Goal: Transaction & Acquisition: Purchase product/service

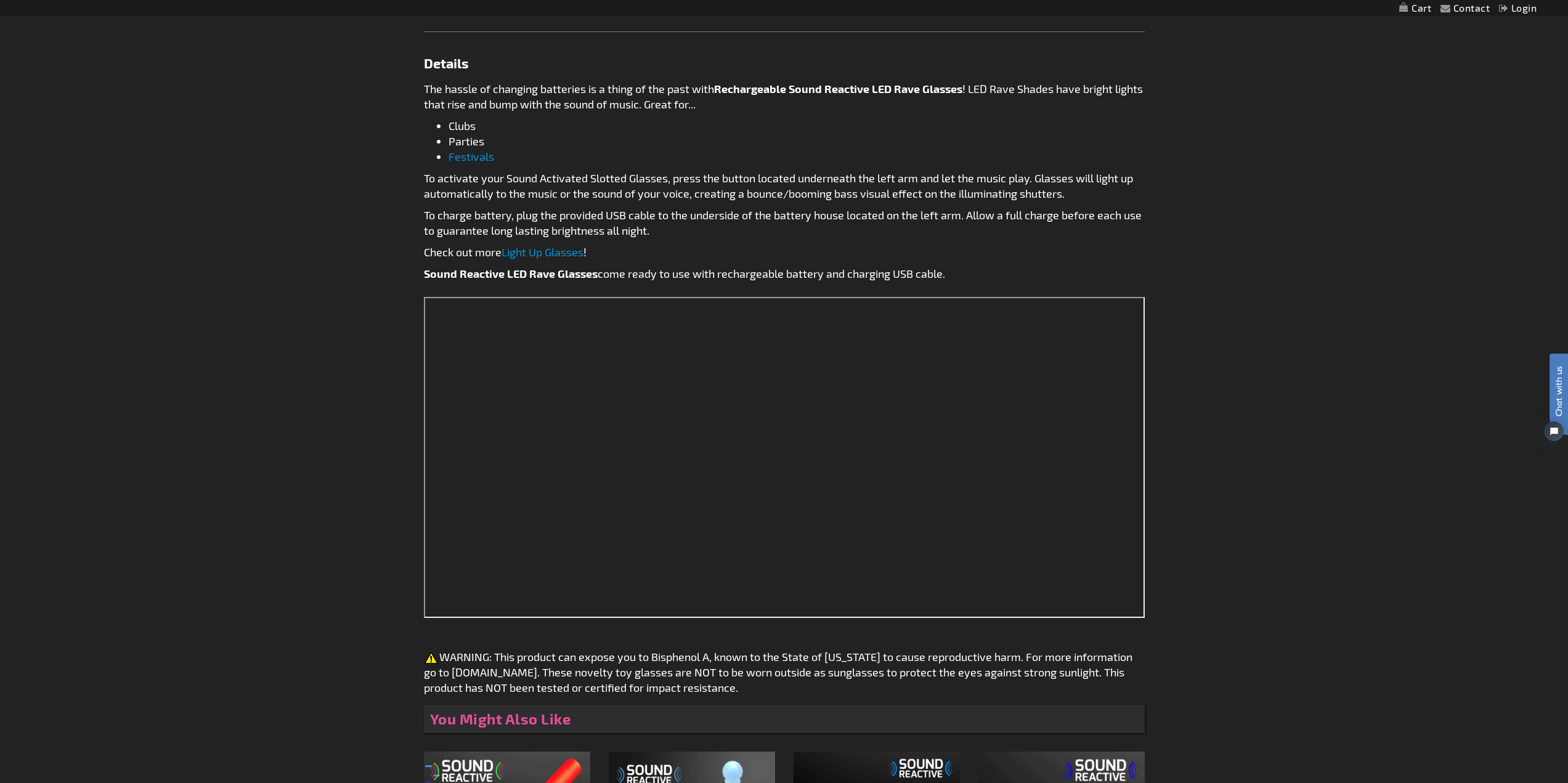
scroll to position [738, 0]
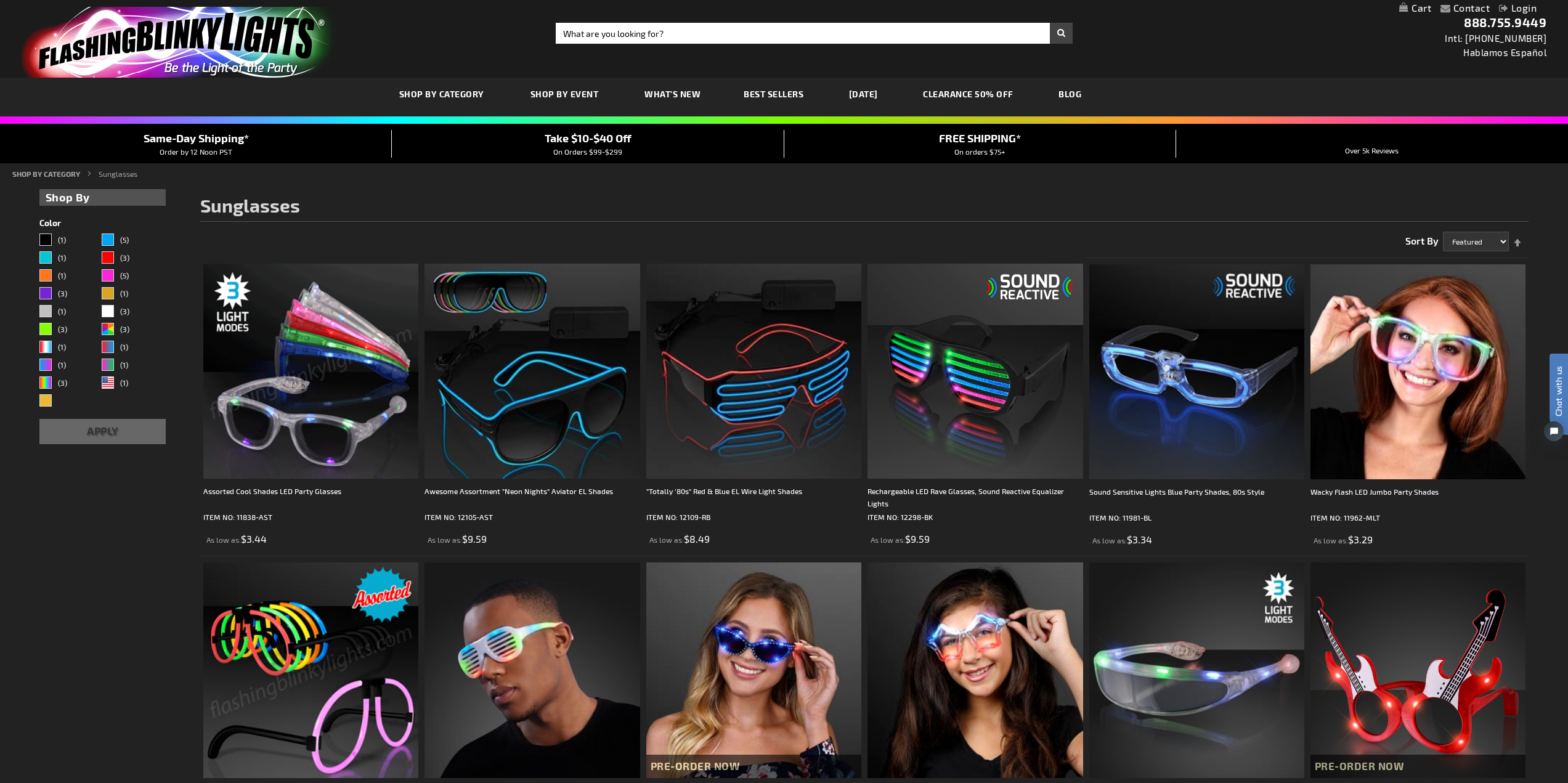
click at [260, 371] on img at bounding box center [311, 371] width 215 height 215
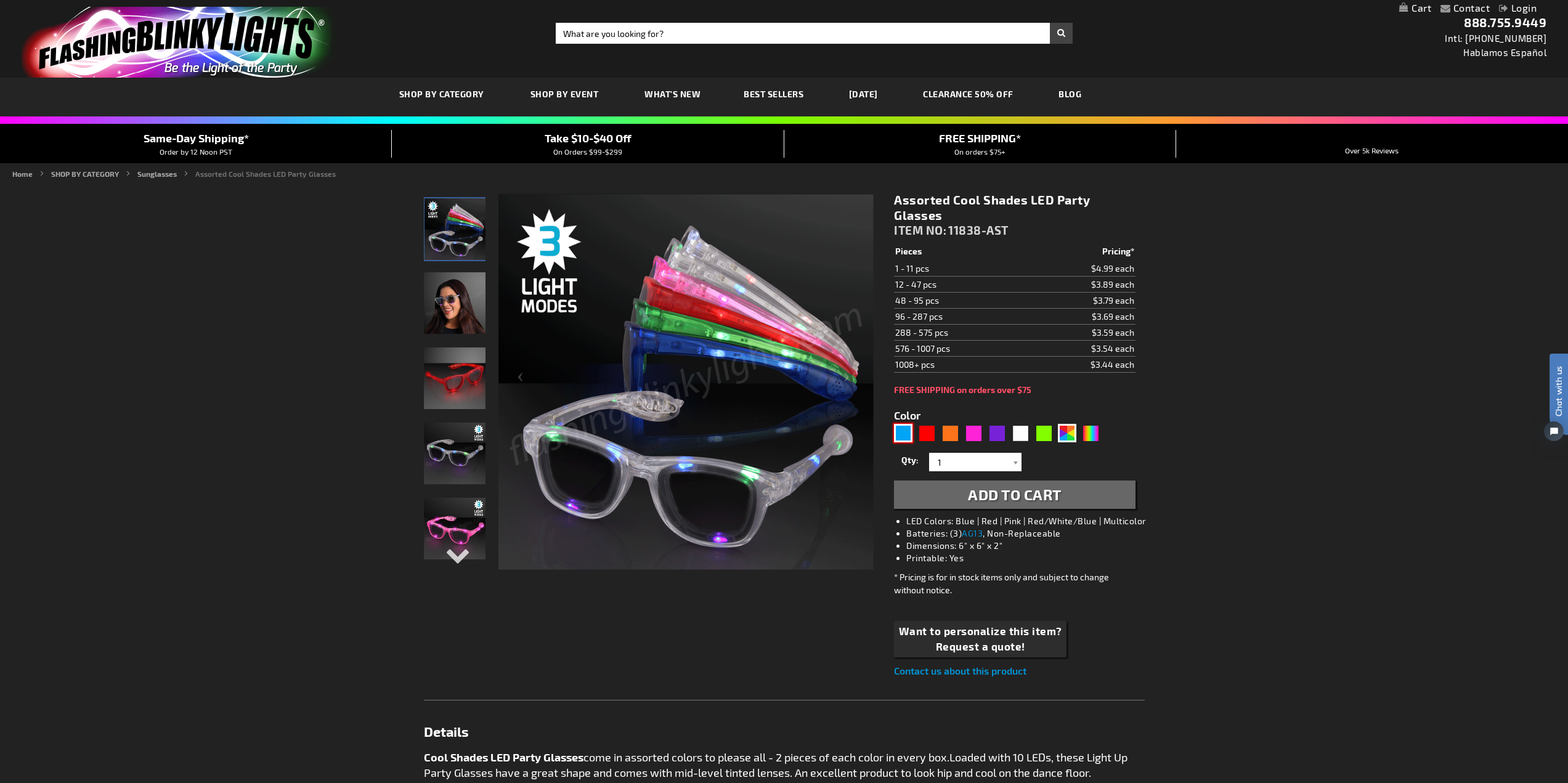
click at [901, 435] on div "Blue" at bounding box center [903, 433] width 18 height 18
type input "5629"
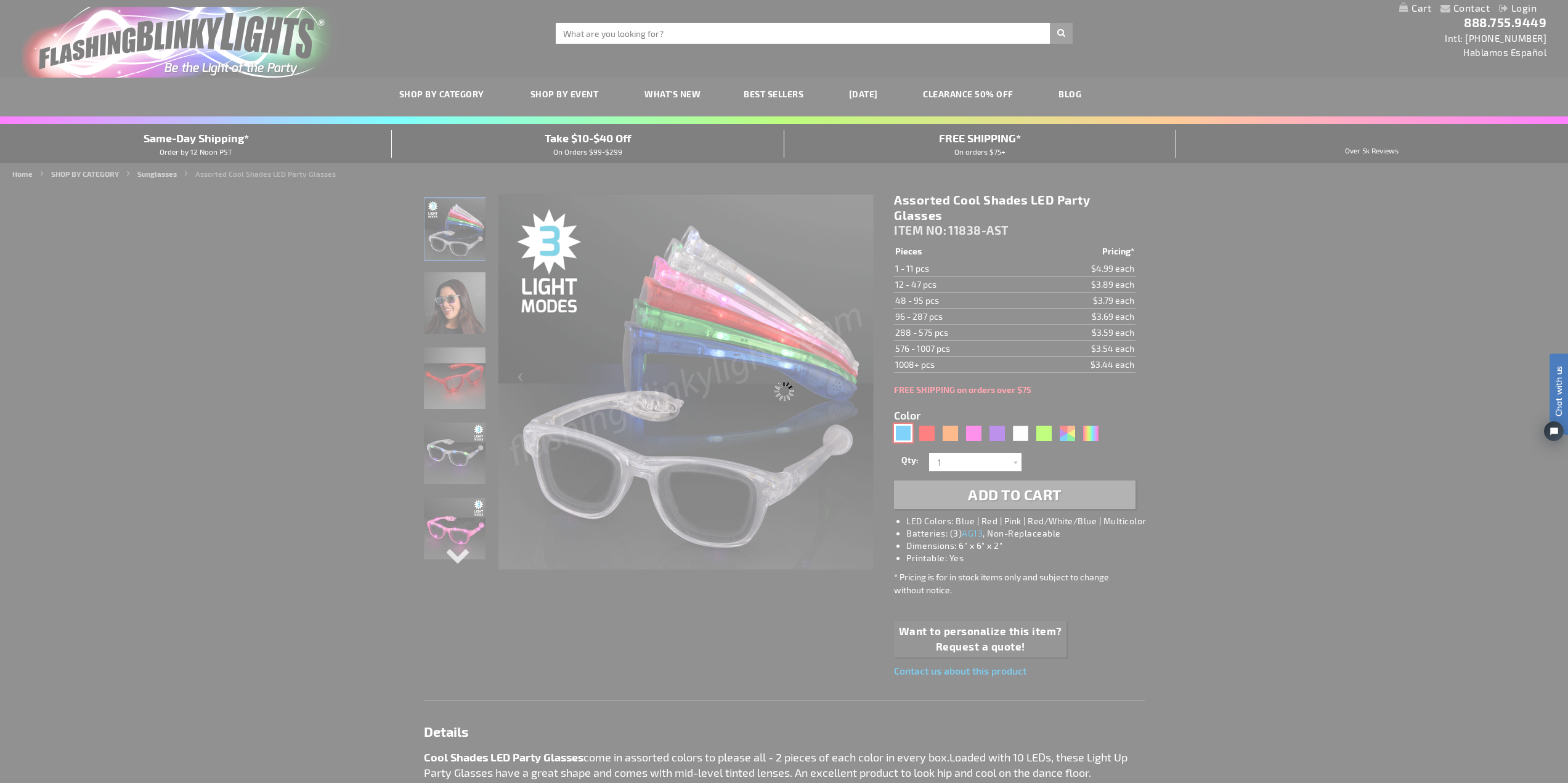
type input "11838-BL"
type input "Customize - Blue Cool Shades Light Up Party Glasses - ITEM NO: 11838-BL"
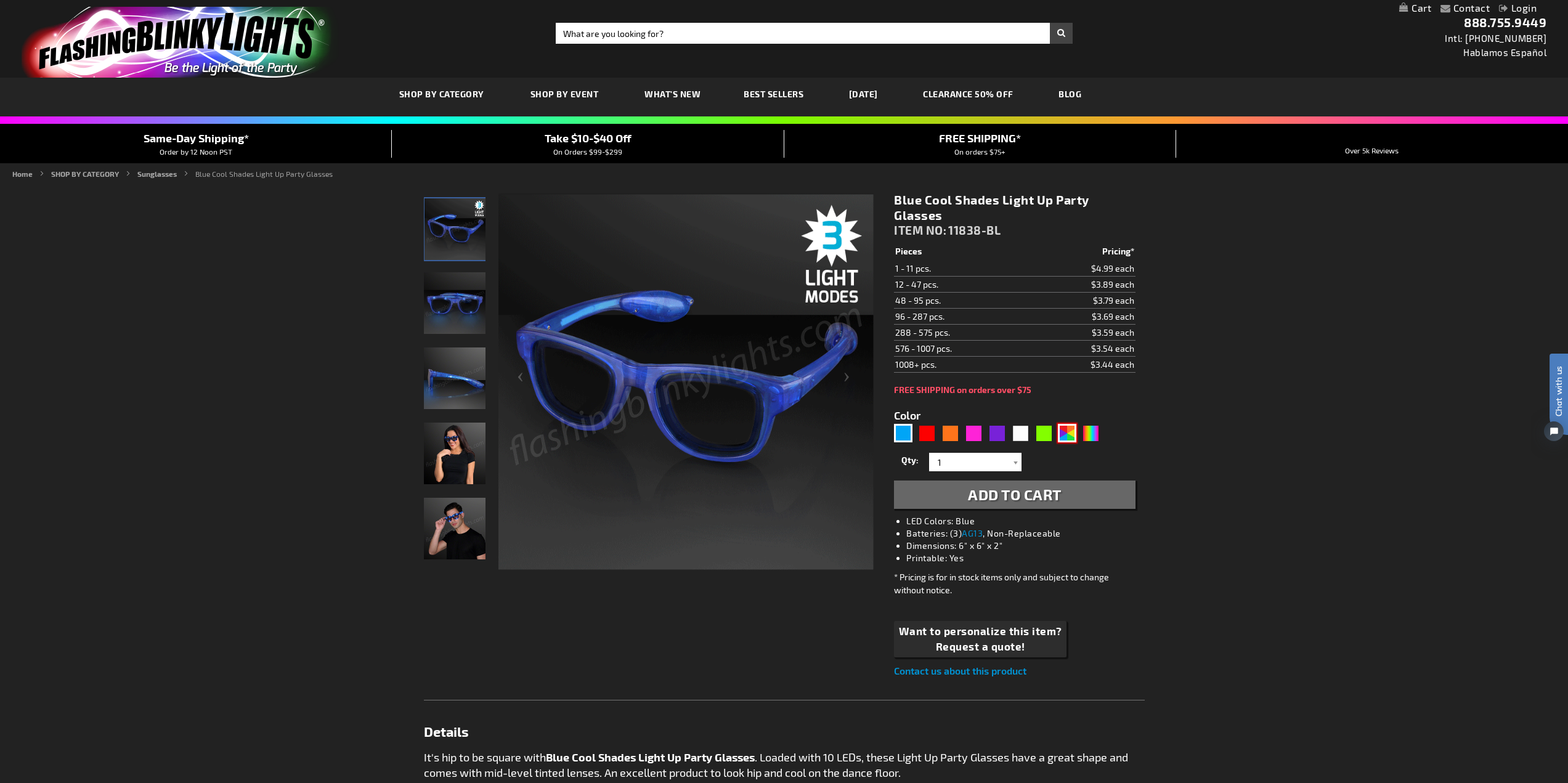
click at [1067, 435] on div "AST" at bounding box center [1067, 433] width 18 height 18
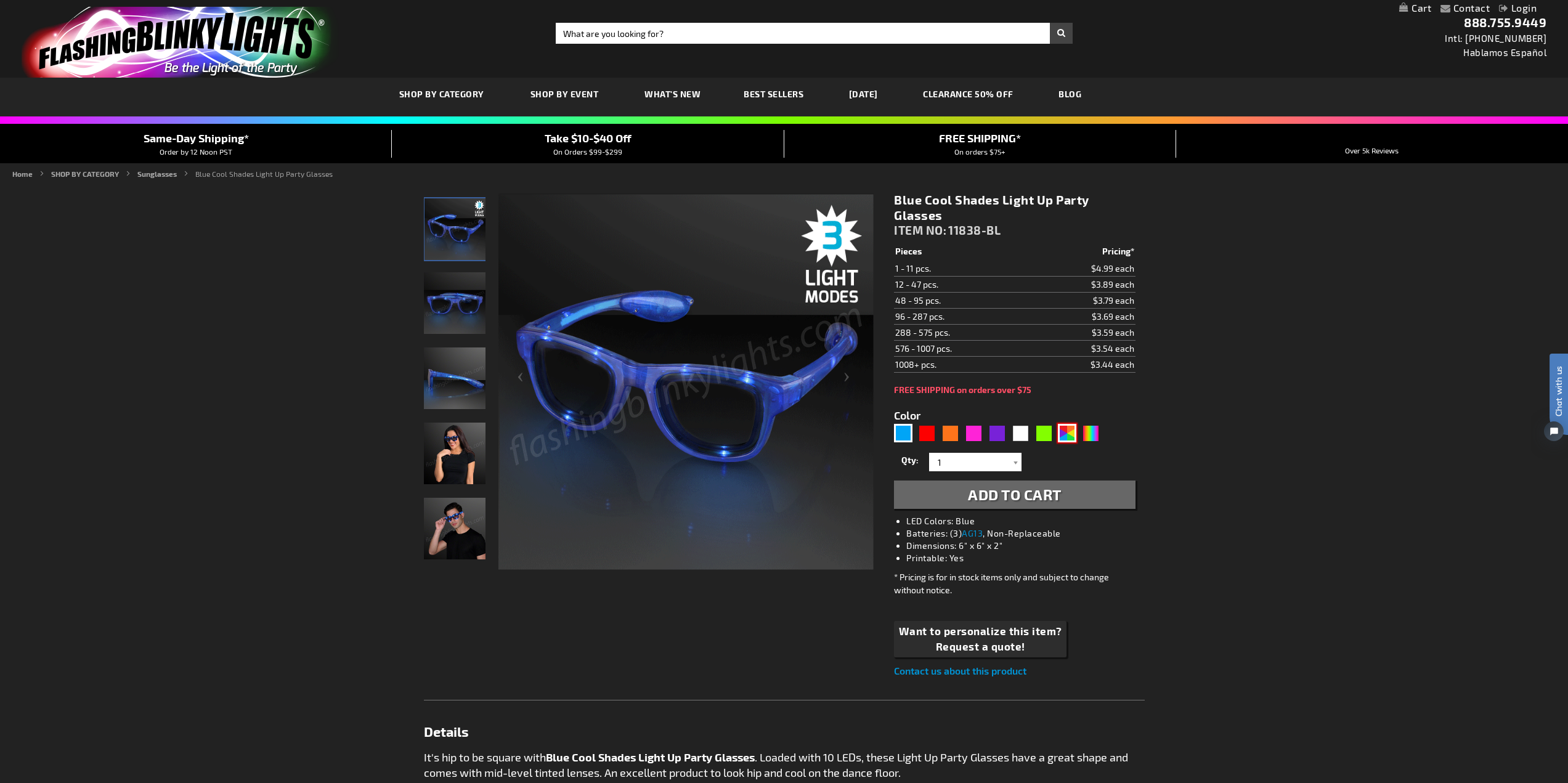
type input "5630"
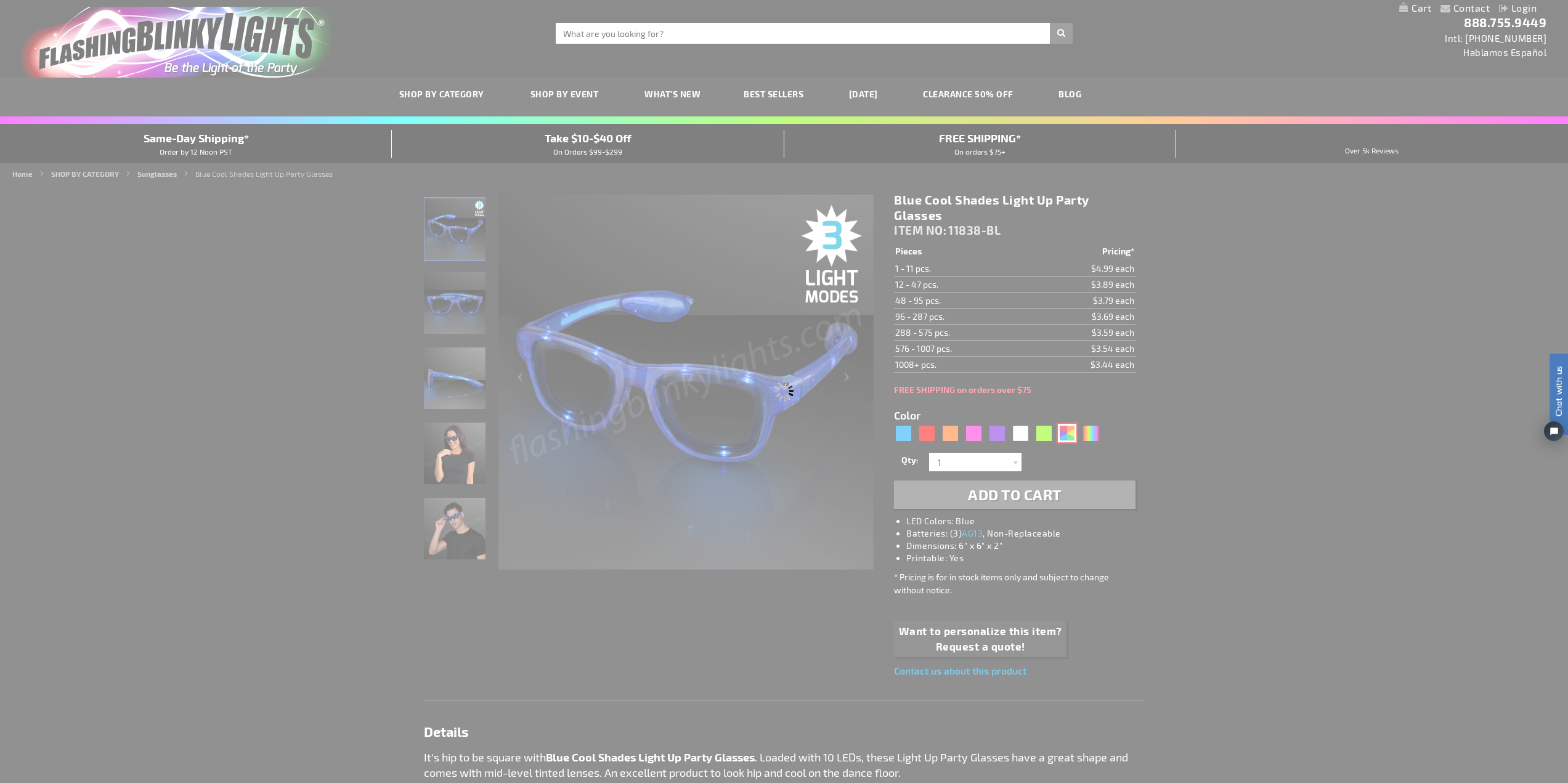
type input "11838-AST"
type input "Customize - Assorted Cool Shades LED Party Glasses - ITEM NO: 11838-AST"
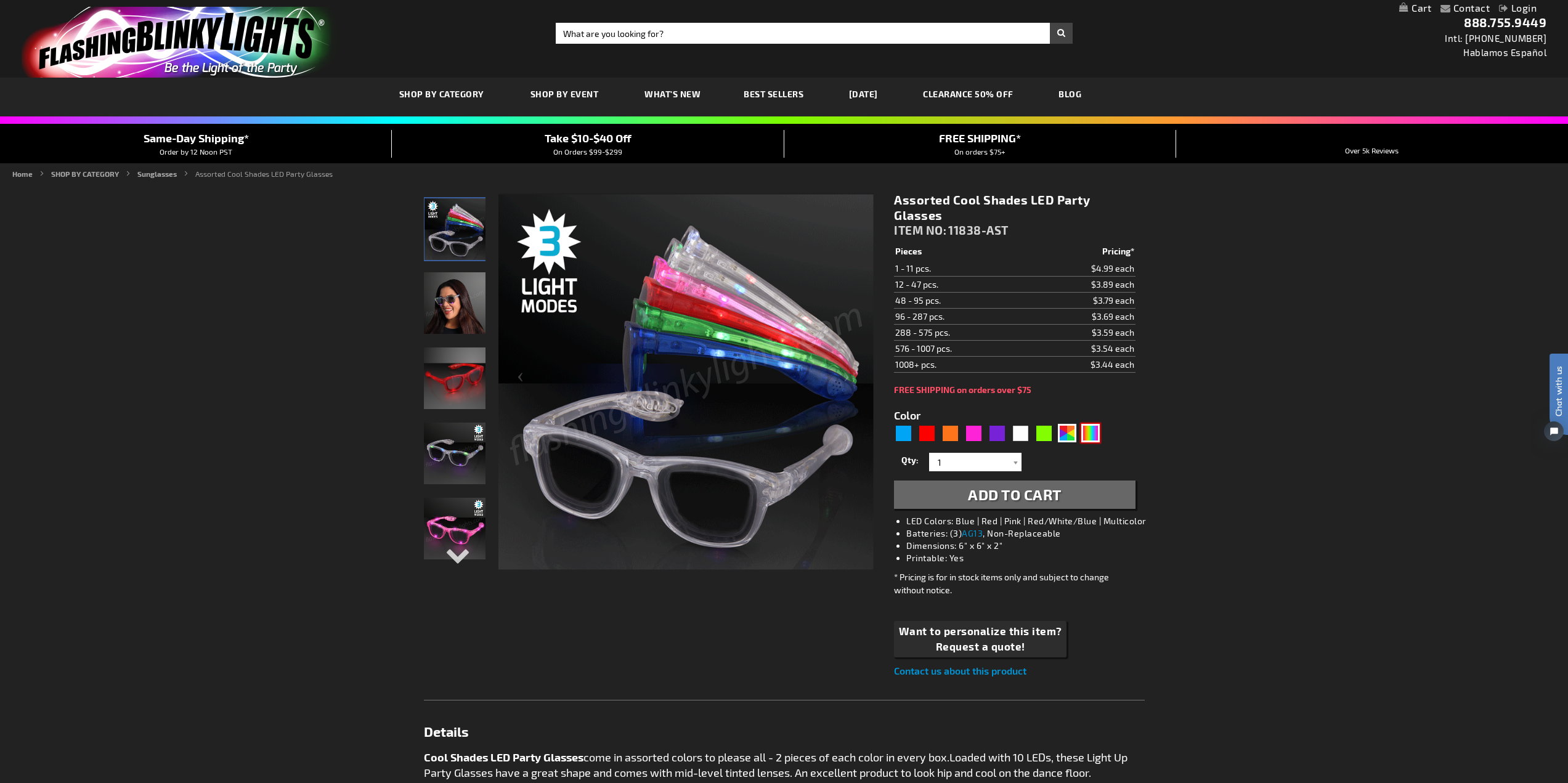
click at [1087, 432] on div "Multicolor" at bounding box center [1090, 433] width 18 height 18
type input "5659"
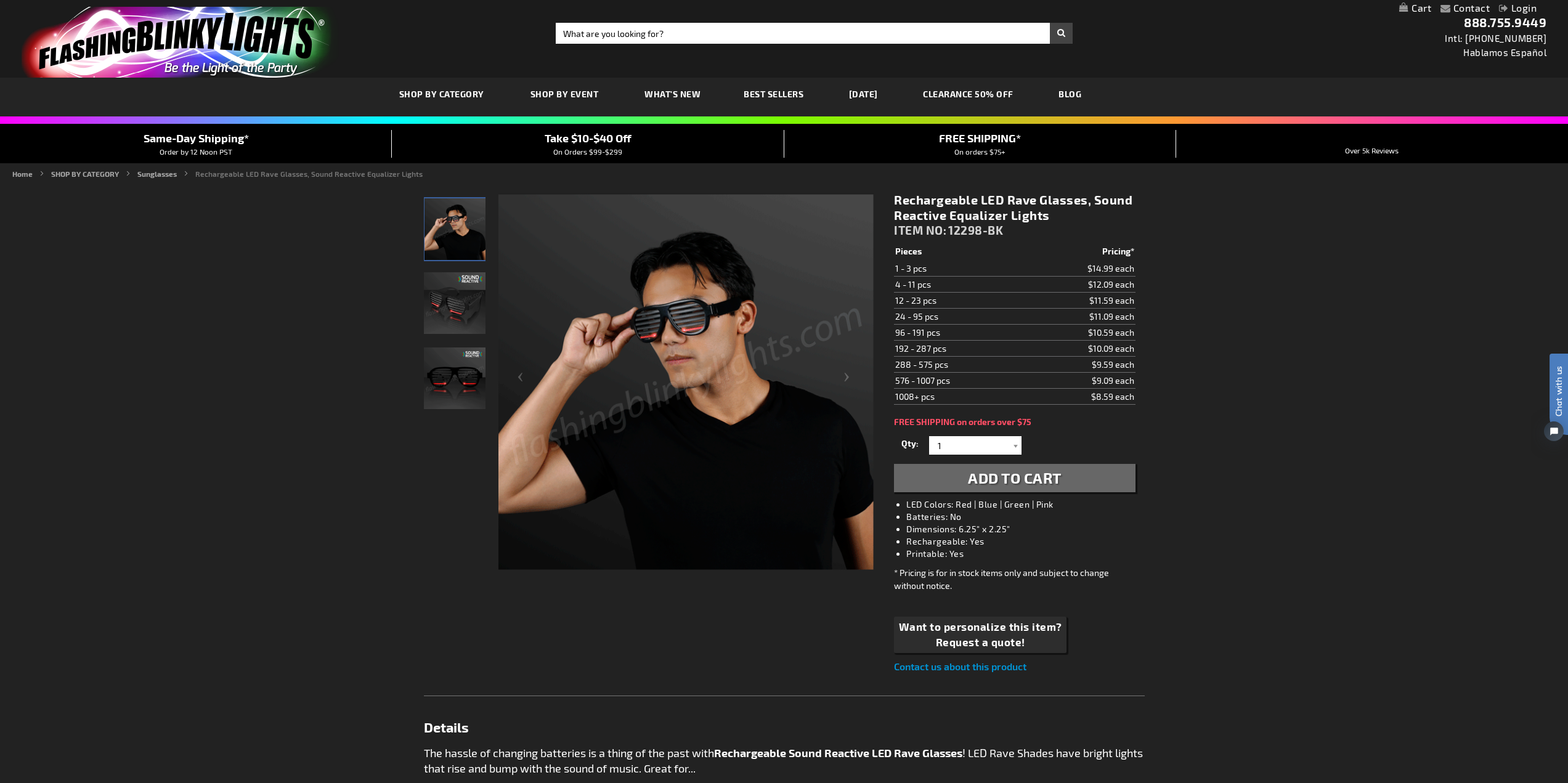
drag, startPoint x: 896, startPoint y: 197, endPoint x: 1062, endPoint y: 220, distance: 167.6
click at [1062, 220] on h1 "Rechargeable LED Rave Glasses, Sound Reactive Equalizer Lights" at bounding box center [1014, 208] width 241 height 31
copy h1 "Rechargeable LED Rave Glasses, Sound Reactive Equalizer Lights"
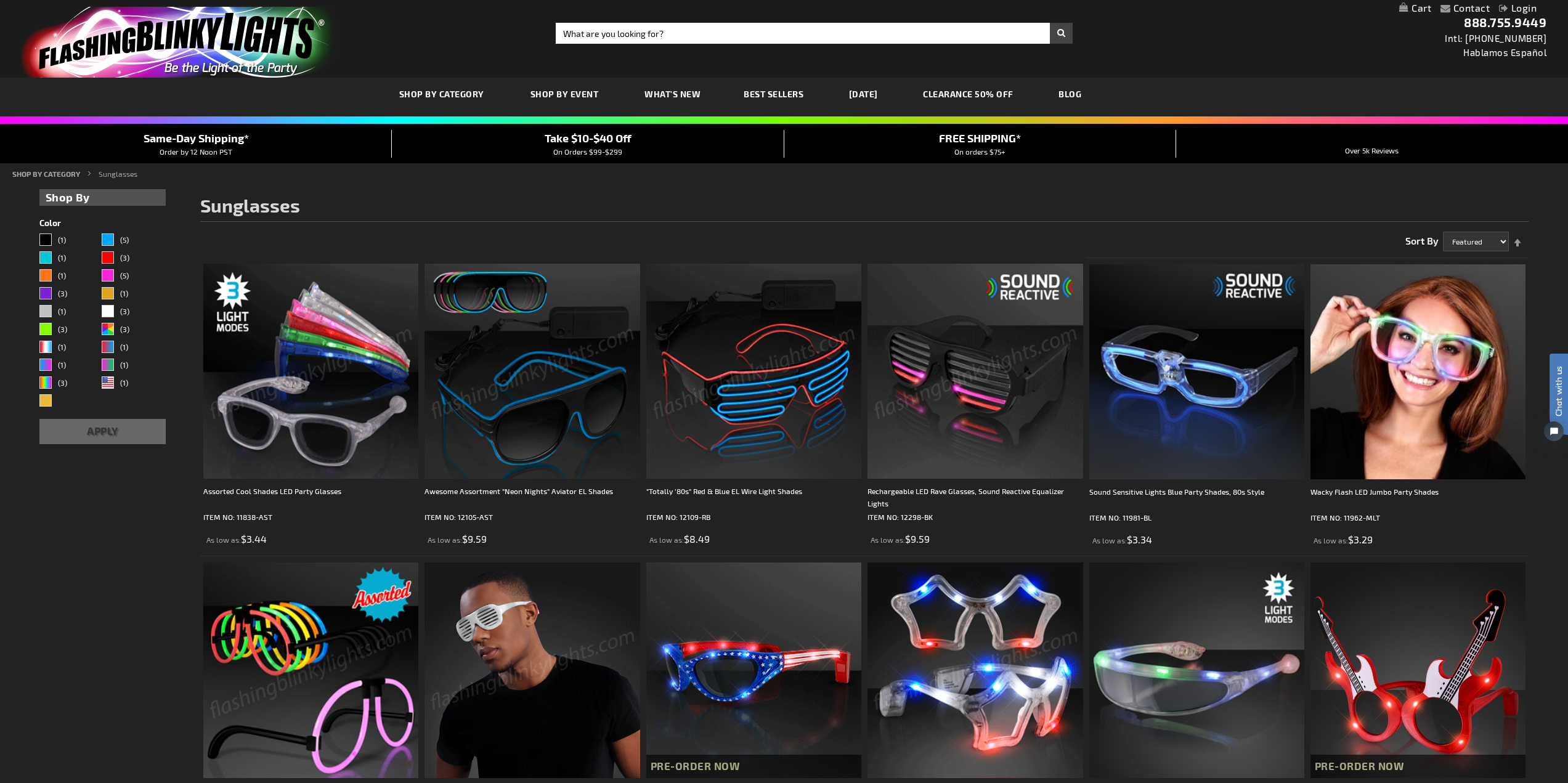
click at [1011, 310] on img at bounding box center [975, 371] width 215 height 215
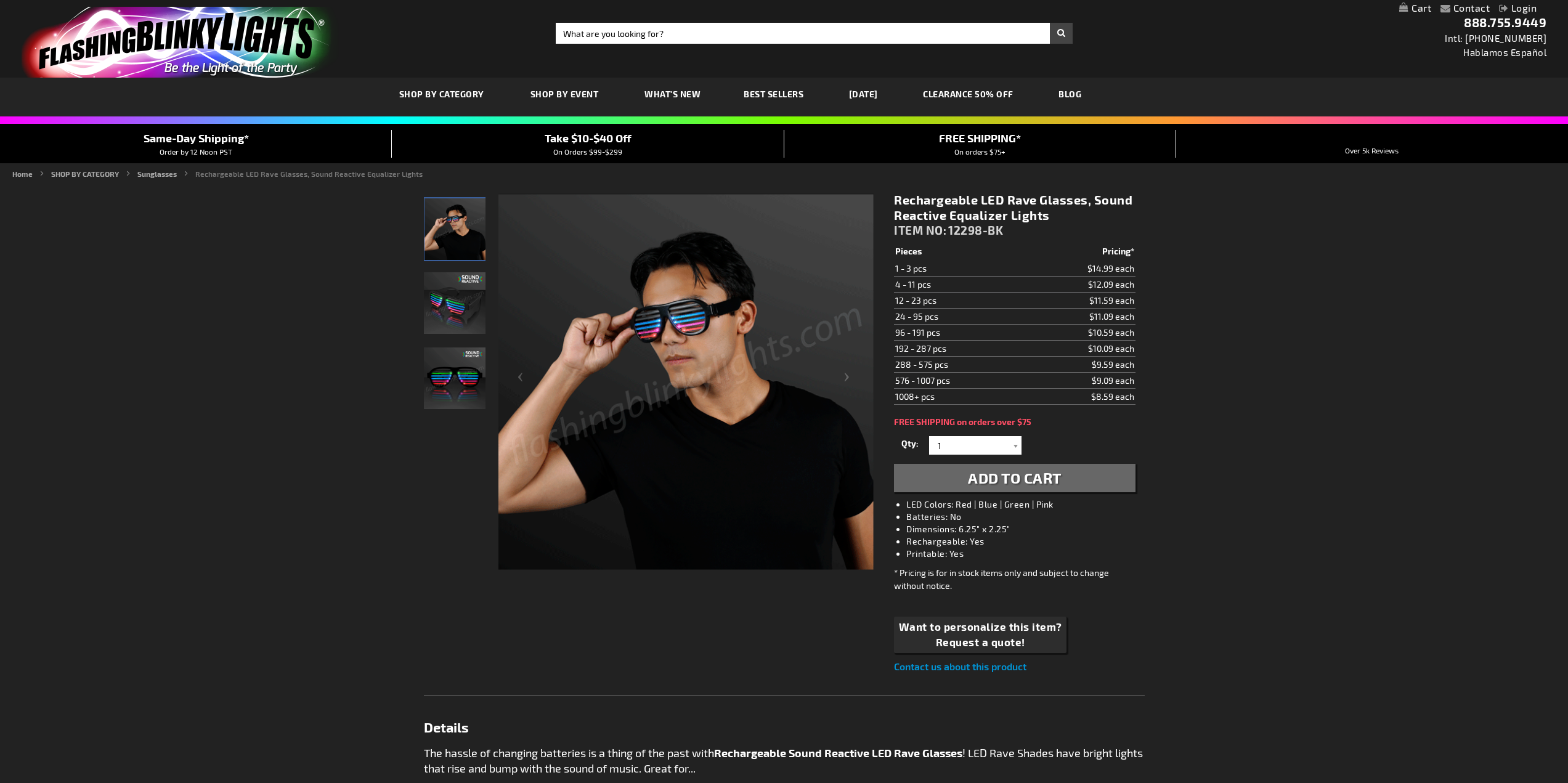
drag, startPoint x: 896, startPoint y: 199, endPoint x: 1049, endPoint y: 219, distance: 154.3
click at [1049, 219] on h1 "Rechargeable LED Rave Glasses, Sound Reactive Equalizer Lights" at bounding box center [1014, 208] width 241 height 31
copy h1 "Rechargeable LED Rave Glasses, Sound Reactive Equalizer Lights"
